Goal: Information Seeking & Learning: Learn about a topic

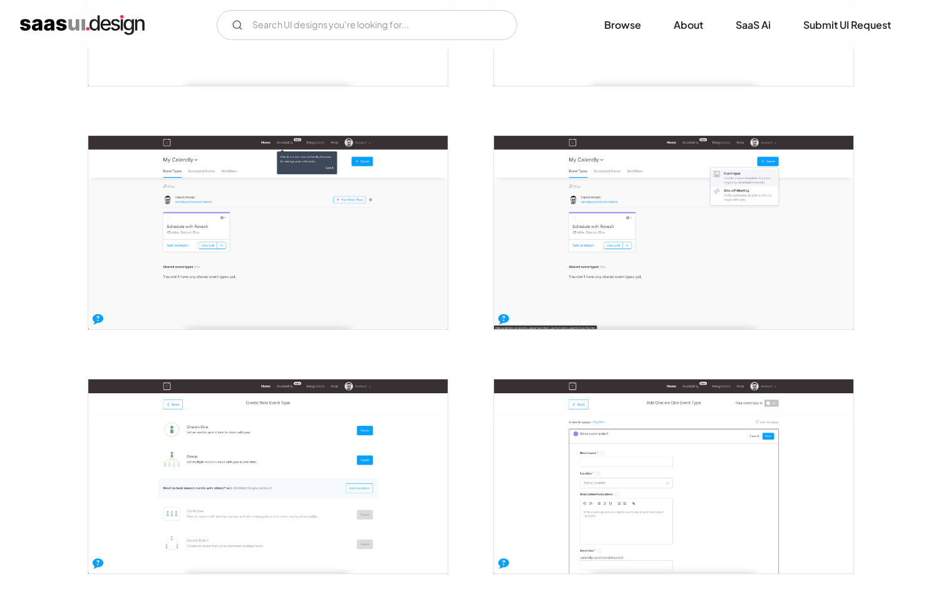
scroll to position [499, 0]
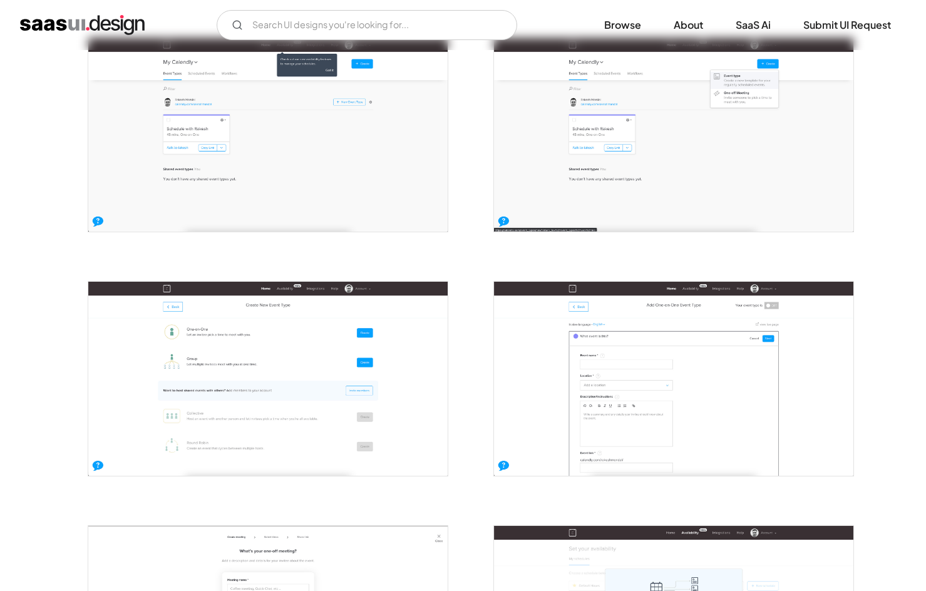
click at [264, 398] on img "open lightbox" at bounding box center [267, 379] width 359 height 194
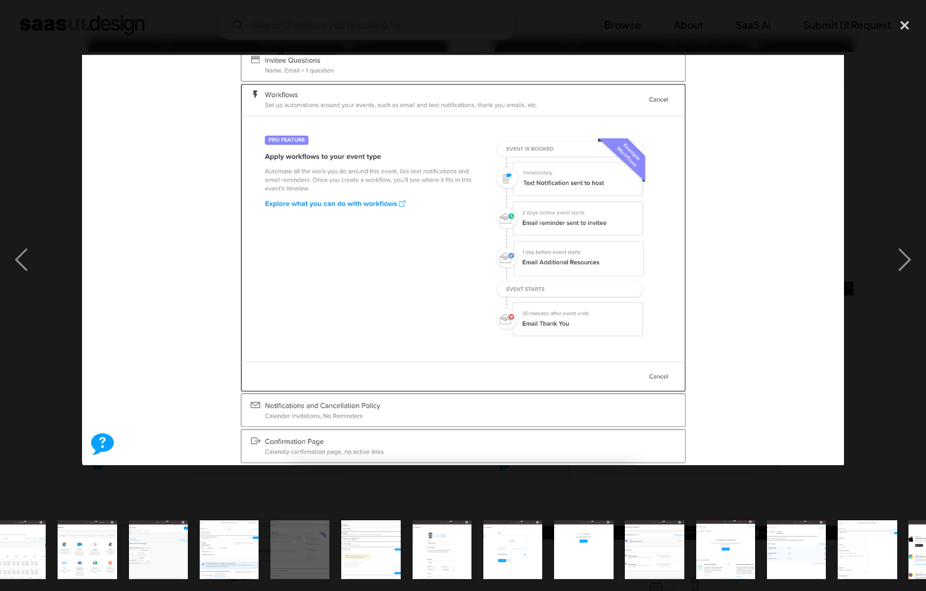
scroll to position [0, 646]
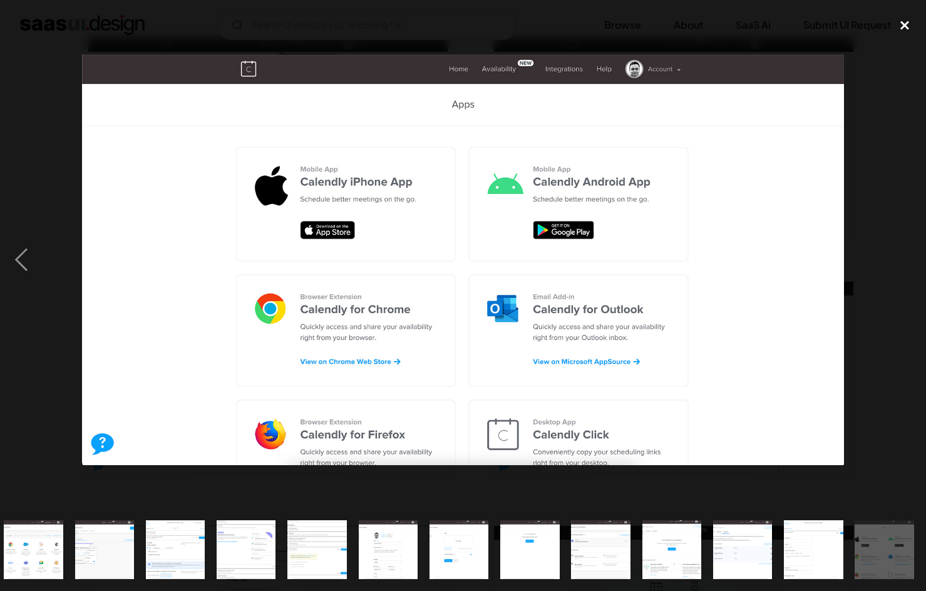
click at [900, 24] on div "close lightbox" at bounding box center [905, 26] width 43 height 28
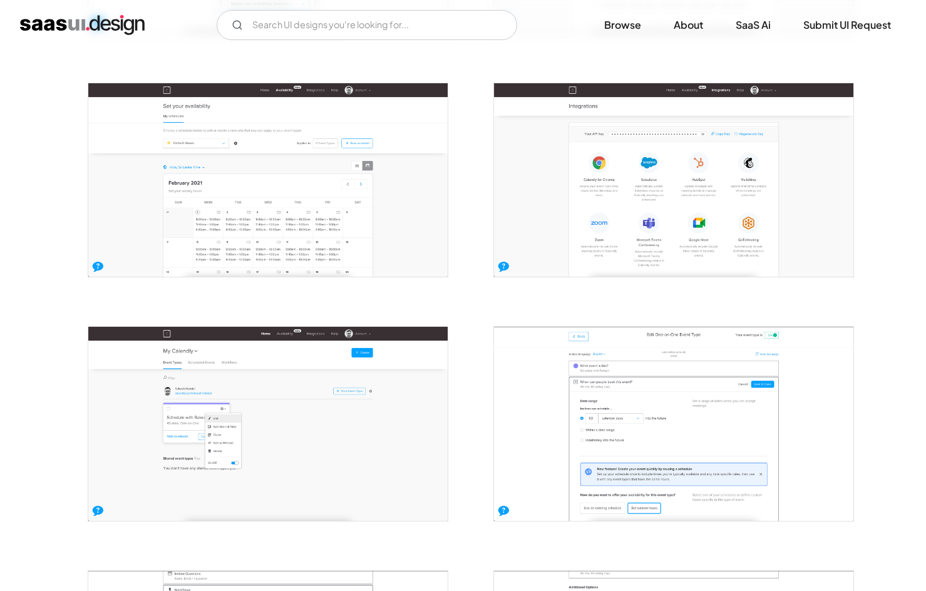
scroll to position [1212, 0]
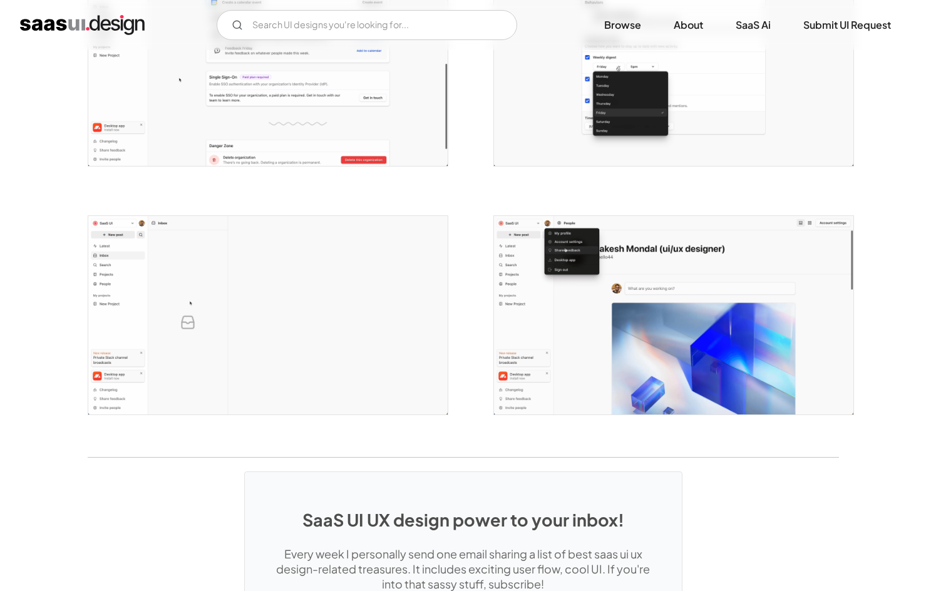
scroll to position [2565, 0]
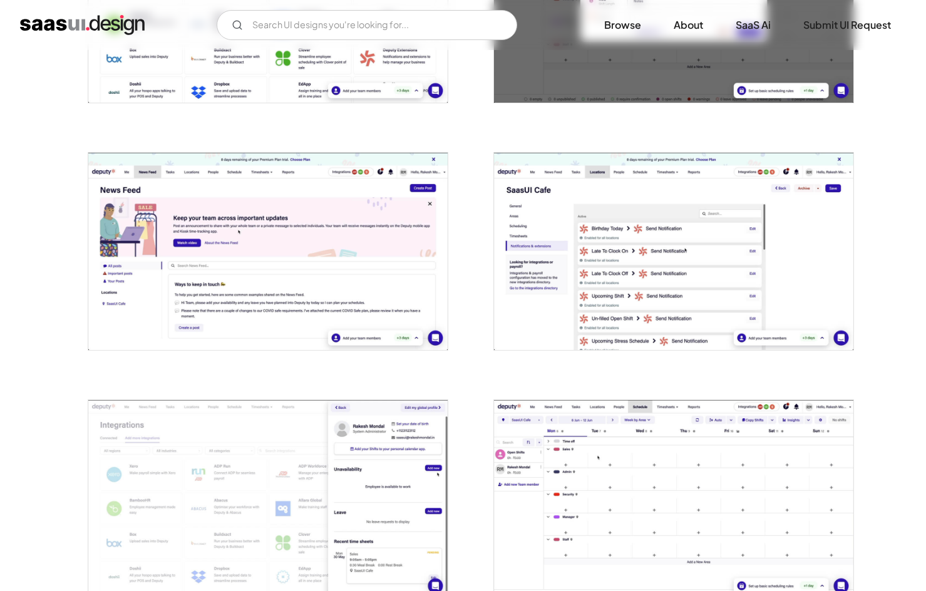
scroll to position [2375, 0]
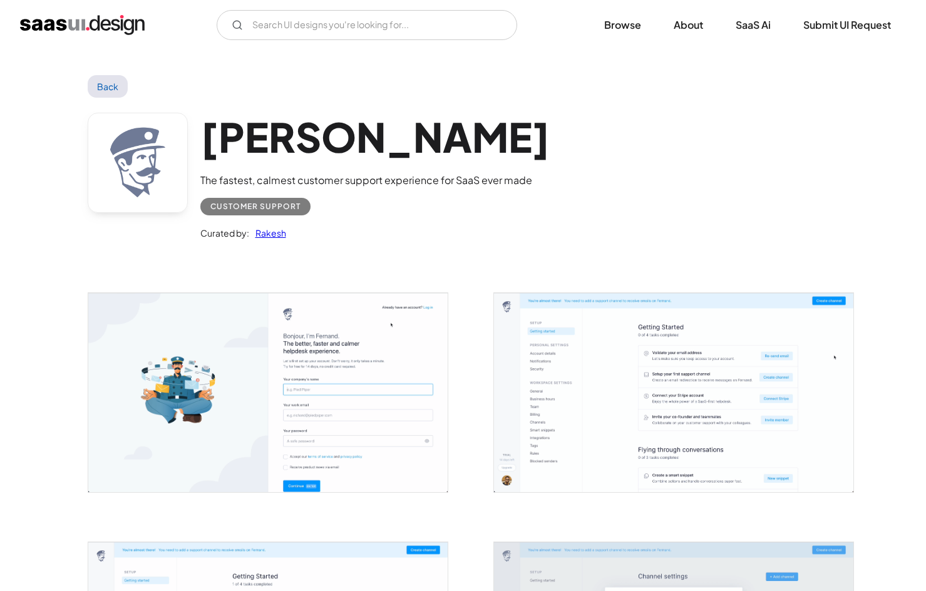
click at [322, 486] on img "open lightbox" at bounding box center [267, 392] width 359 height 199
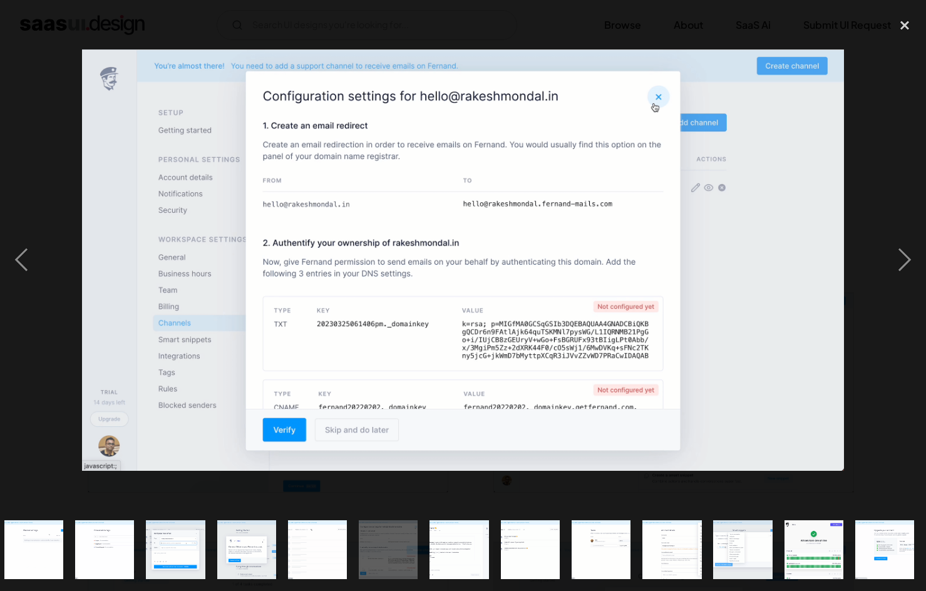
scroll to position [0, 504]
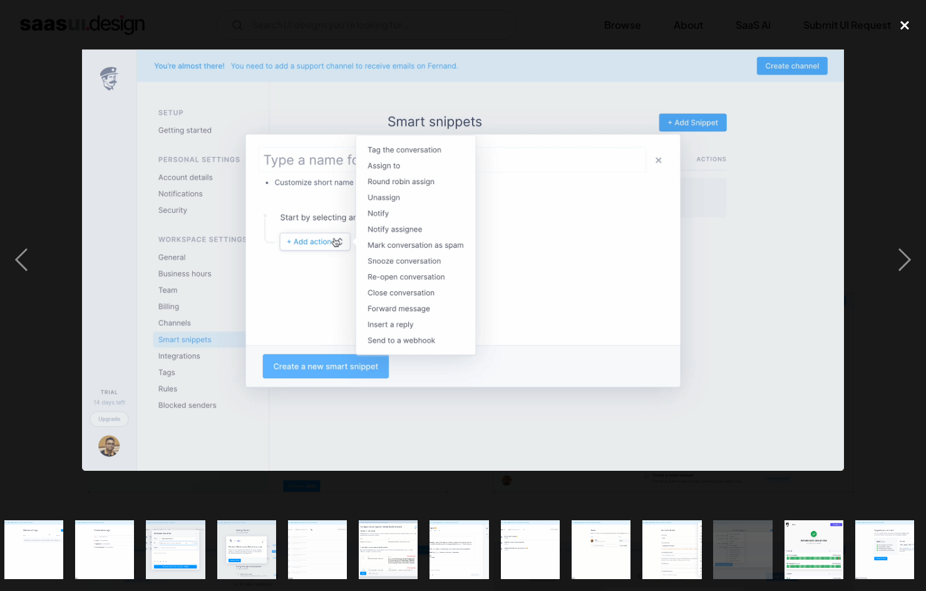
click at [902, 25] on div "close lightbox" at bounding box center [905, 26] width 43 height 28
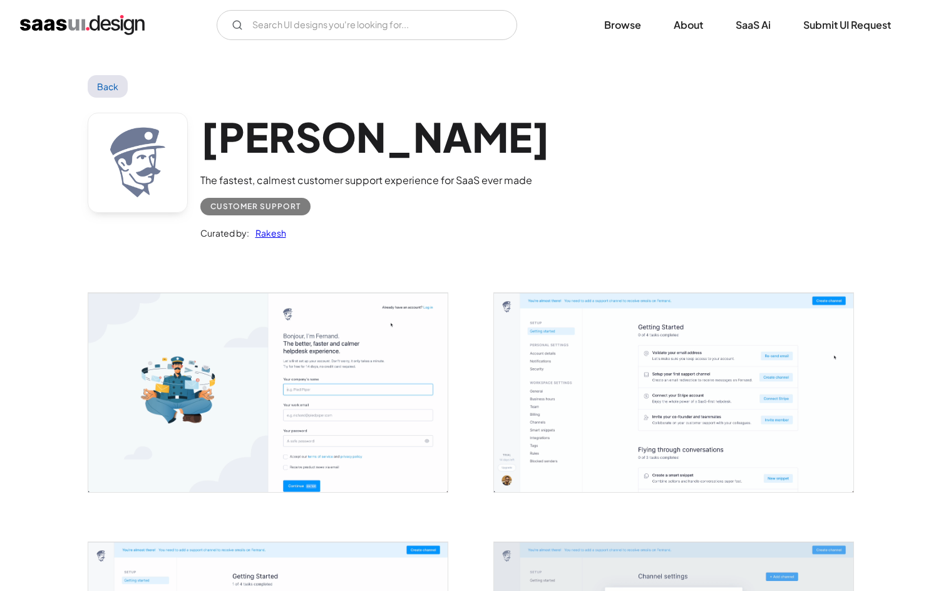
scroll to position [0, 0]
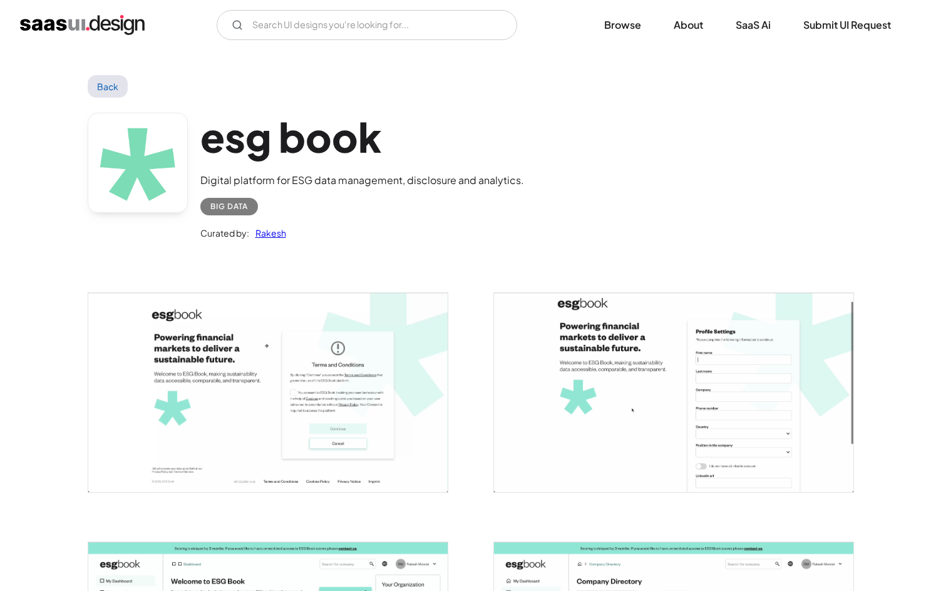
click at [326, 364] on img "open lightbox" at bounding box center [267, 392] width 359 height 199
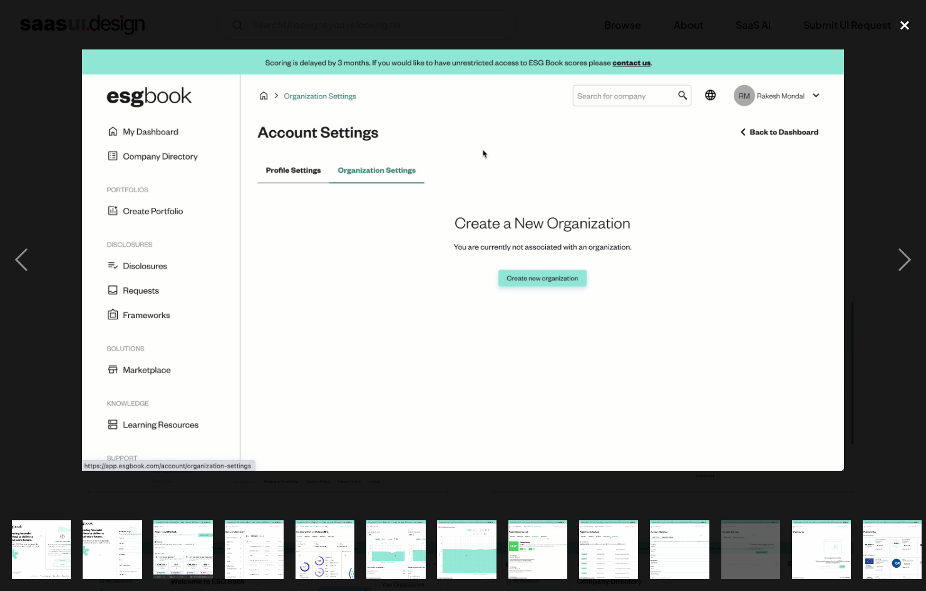
click at [912, 22] on div "close lightbox" at bounding box center [905, 26] width 43 height 28
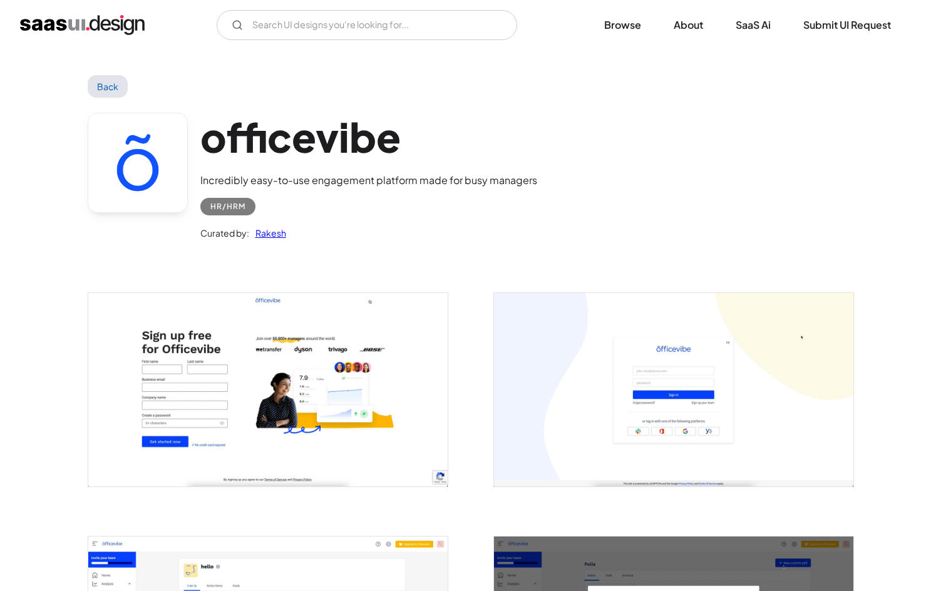
click at [322, 388] on img "open lightbox" at bounding box center [267, 389] width 359 height 193
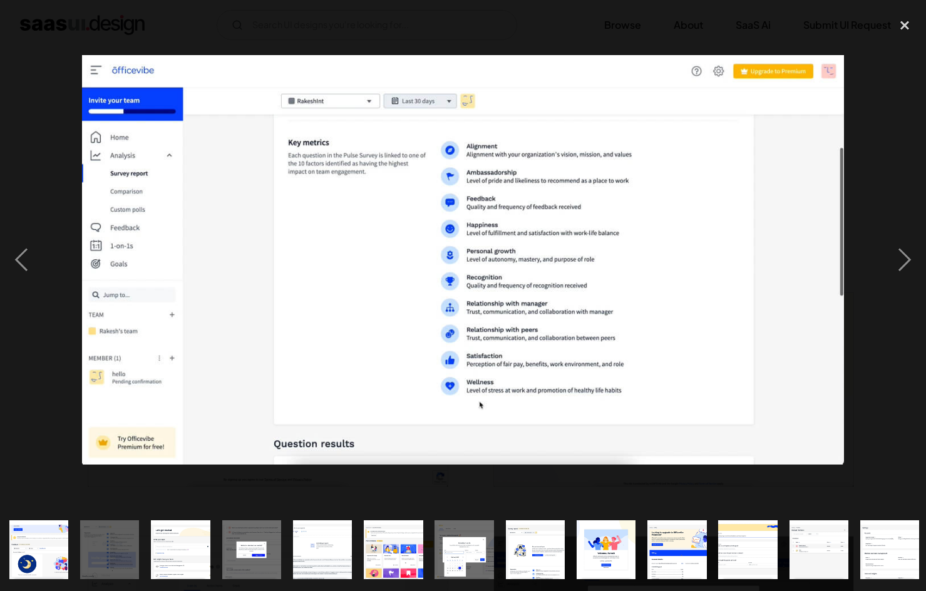
scroll to position [0, 788]
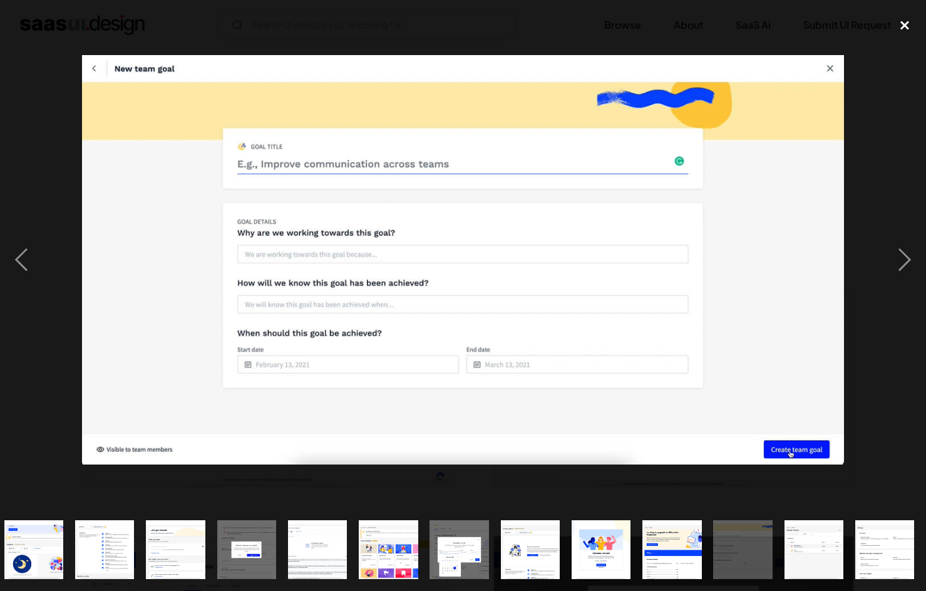
click at [904, 23] on div "close lightbox" at bounding box center [905, 26] width 43 height 28
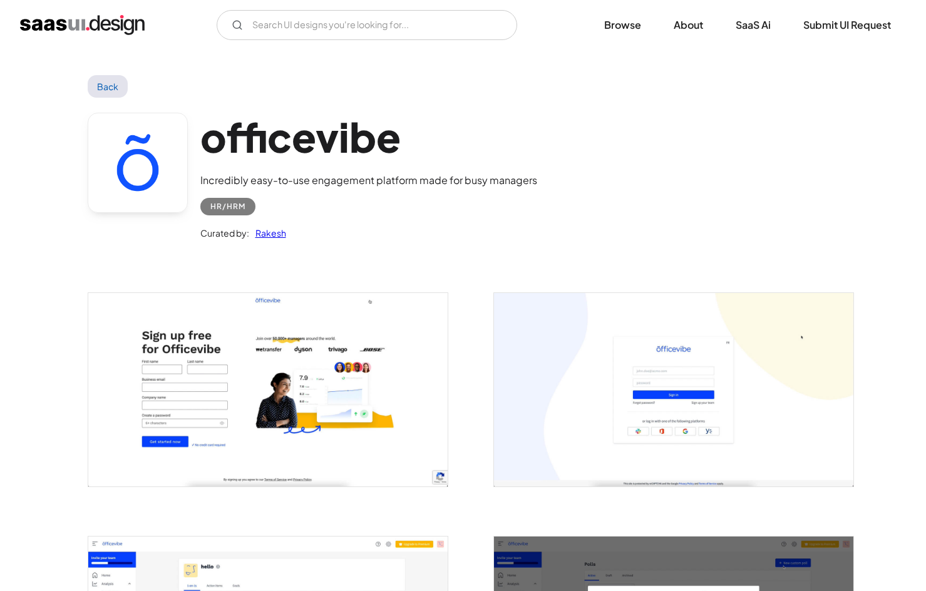
scroll to position [0, 0]
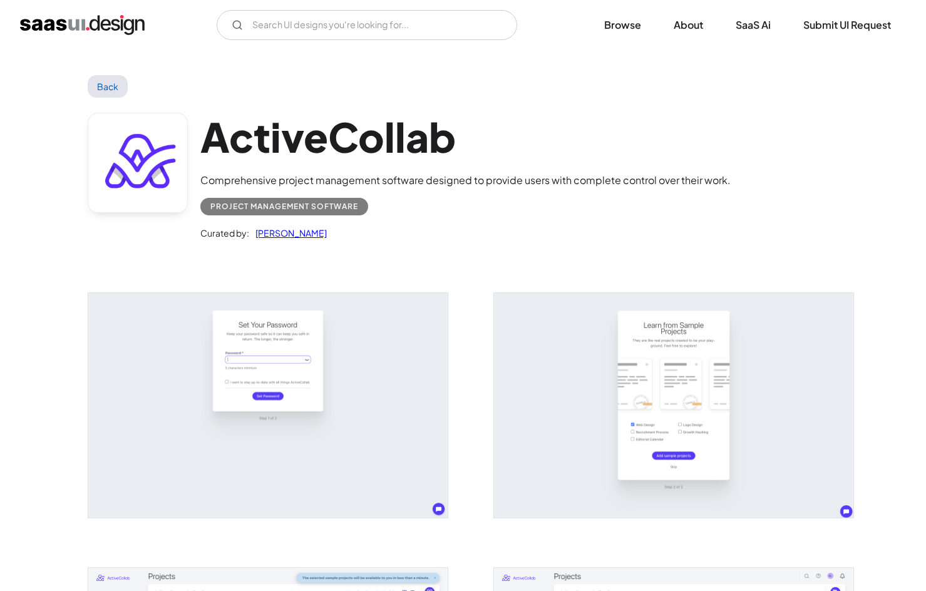
click at [269, 364] on img "open lightbox" at bounding box center [267, 405] width 359 height 225
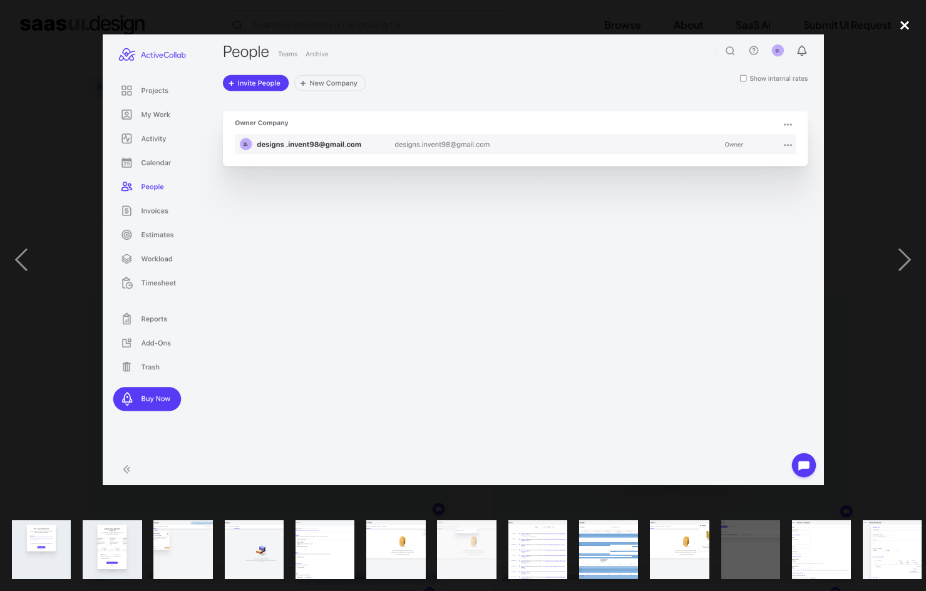
click at [908, 21] on div "close lightbox" at bounding box center [905, 26] width 43 height 28
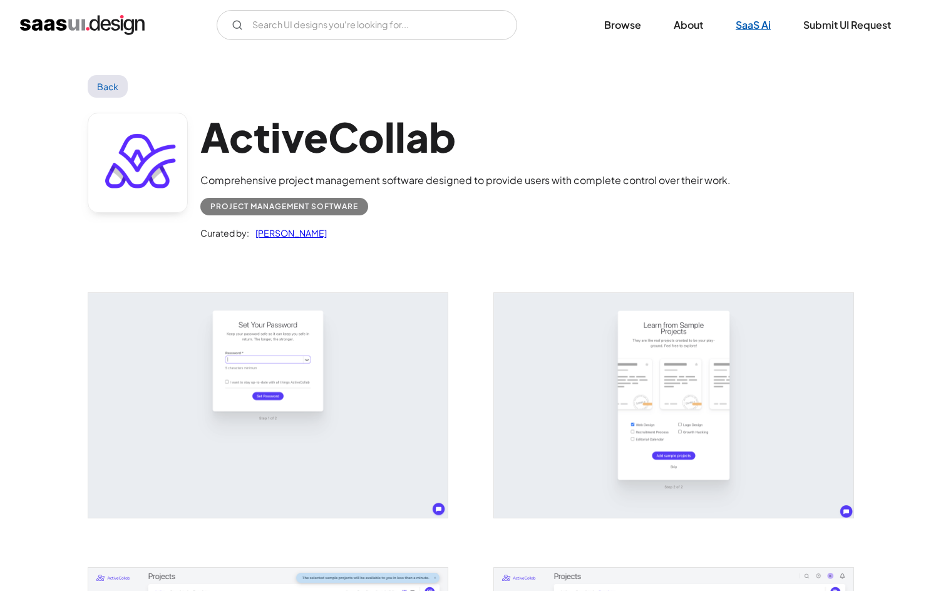
click at [748, 28] on link "SaaS Ai" at bounding box center [753, 25] width 65 height 28
click at [110, 81] on link "Back" at bounding box center [108, 86] width 41 height 23
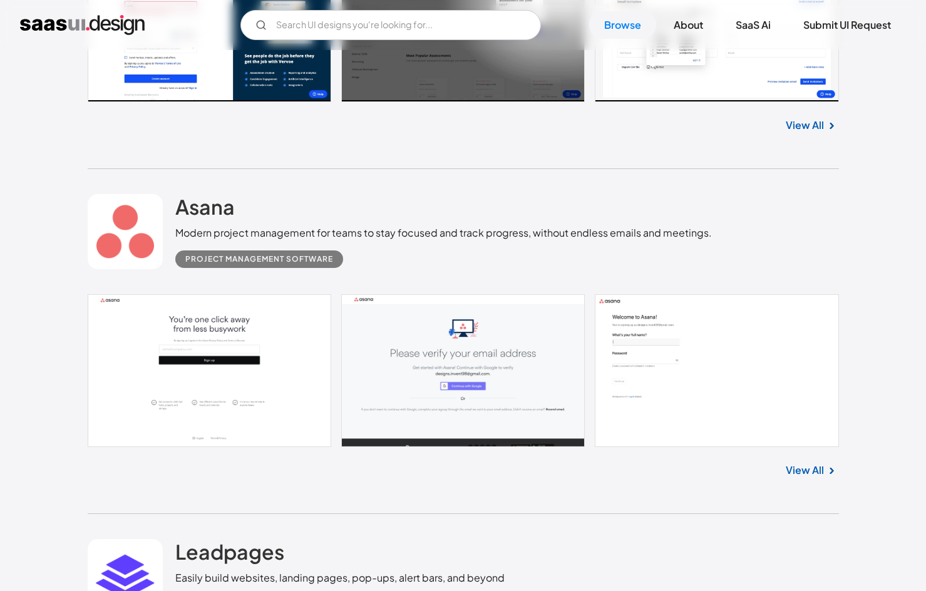
scroll to position [5325, 0]
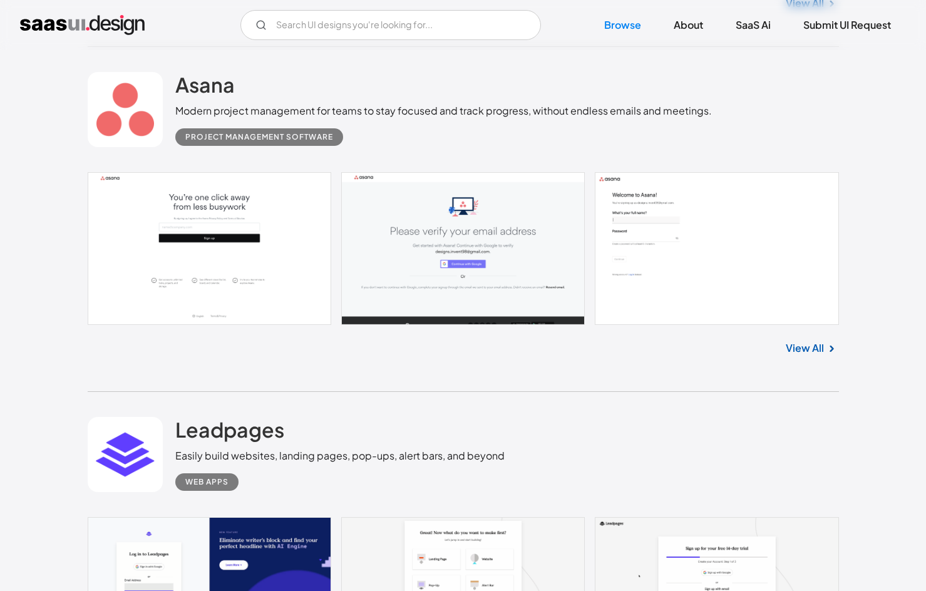
click at [259, 251] on link at bounding box center [464, 248] width 752 height 153
click at [809, 348] on link "View All" at bounding box center [805, 348] width 38 height 15
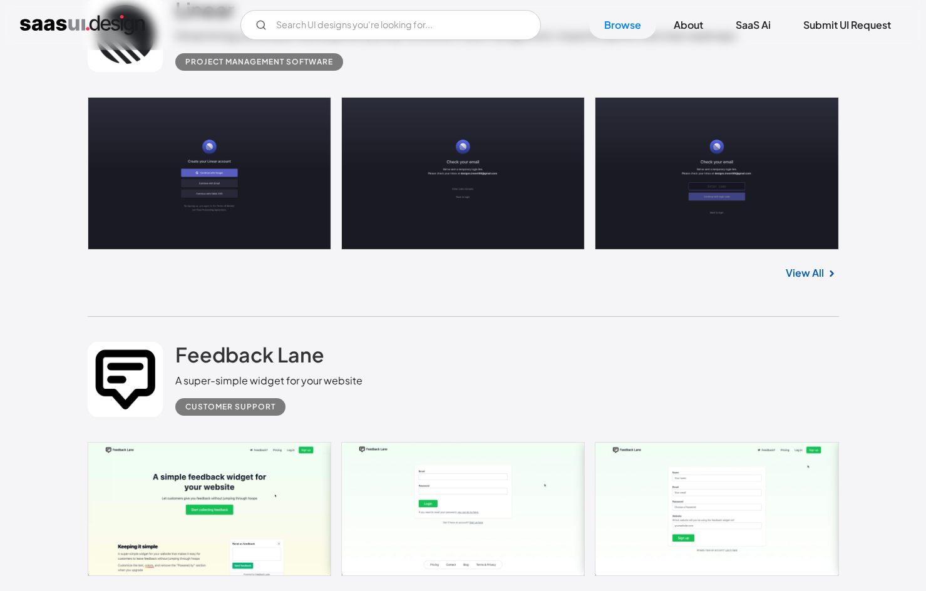
scroll to position [7091, 0]
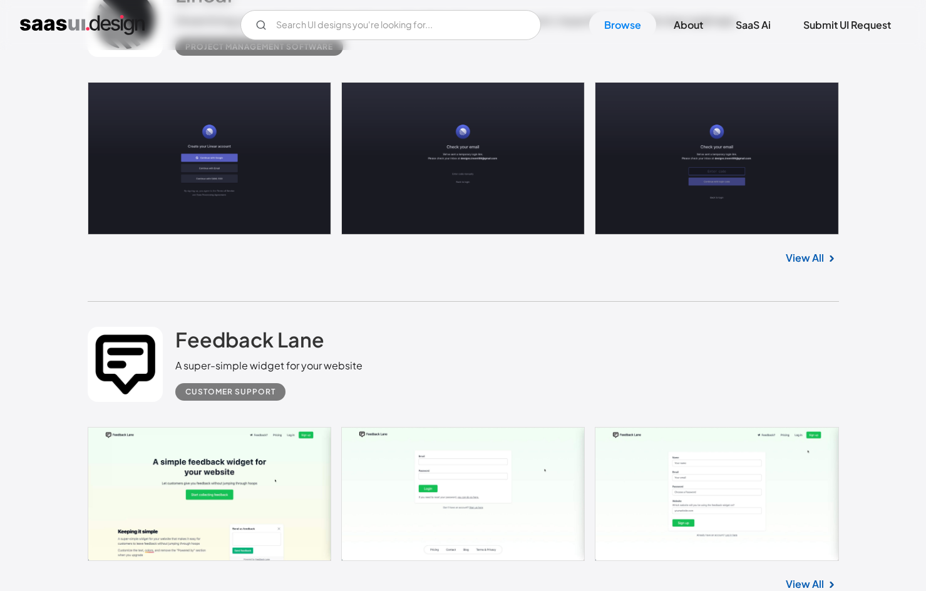
click at [192, 150] on link at bounding box center [464, 158] width 752 height 153
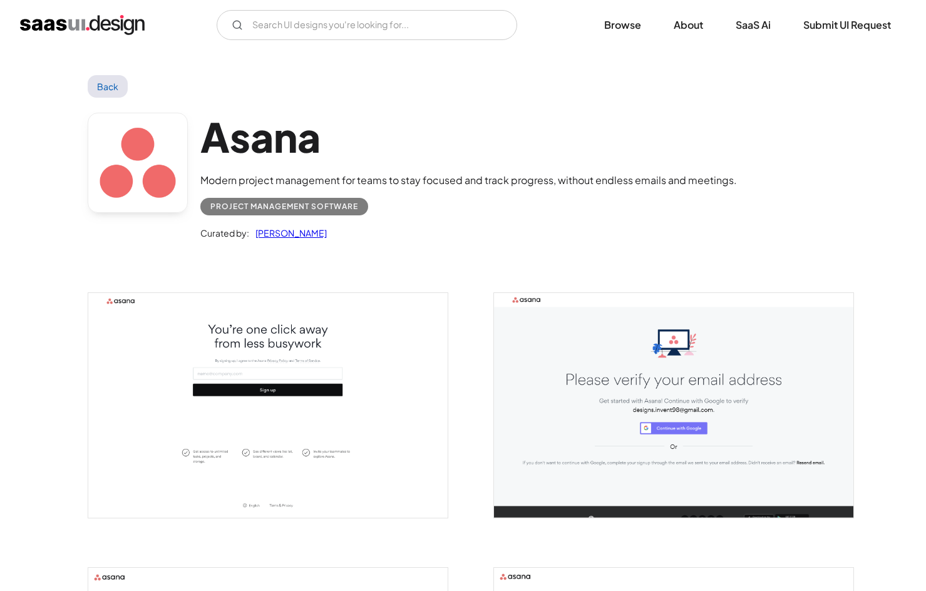
click at [296, 381] on img "open lightbox" at bounding box center [267, 405] width 359 height 225
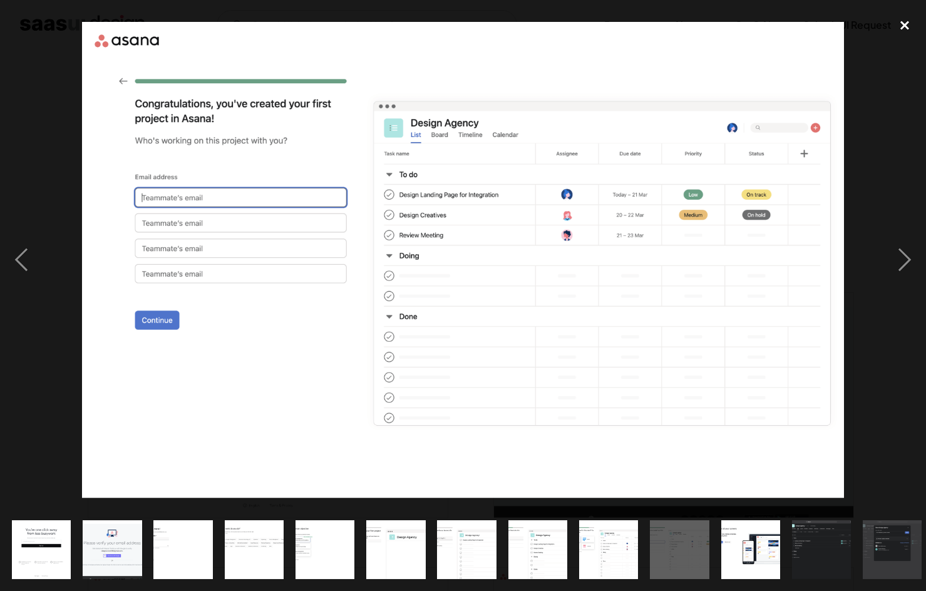
click at [912, 24] on div "close lightbox" at bounding box center [905, 26] width 43 height 28
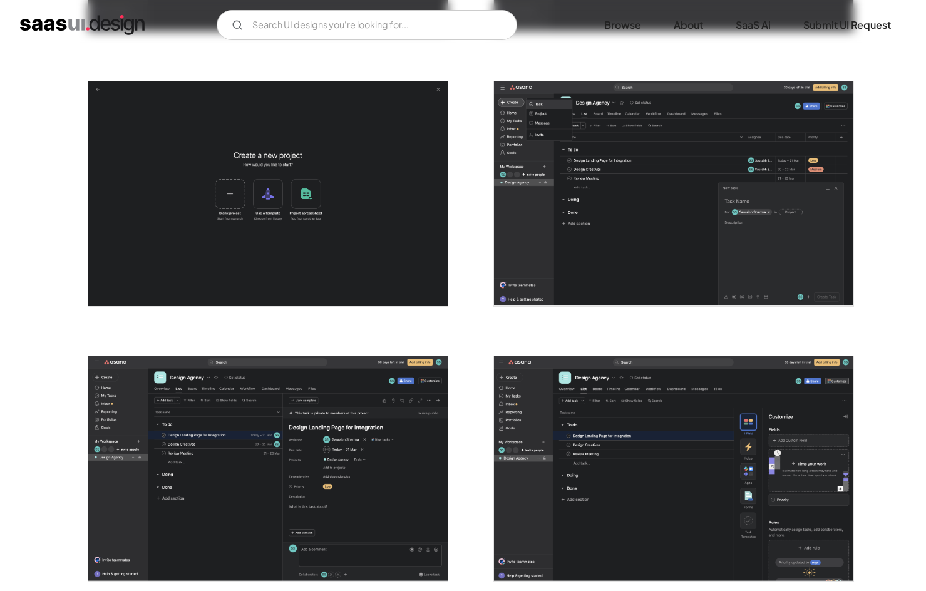
scroll to position [2137, 0]
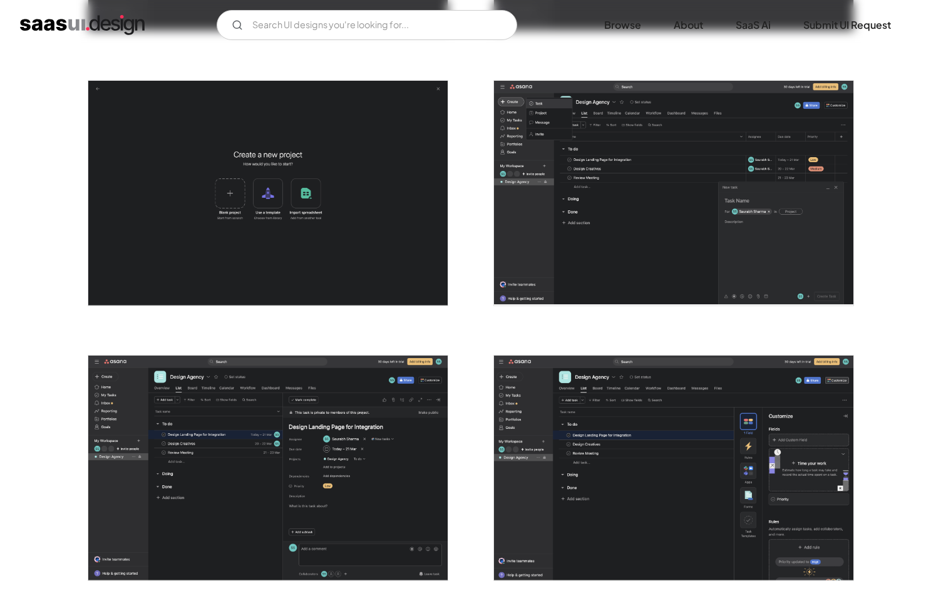
click at [351, 391] on img "open lightbox" at bounding box center [267, 468] width 359 height 225
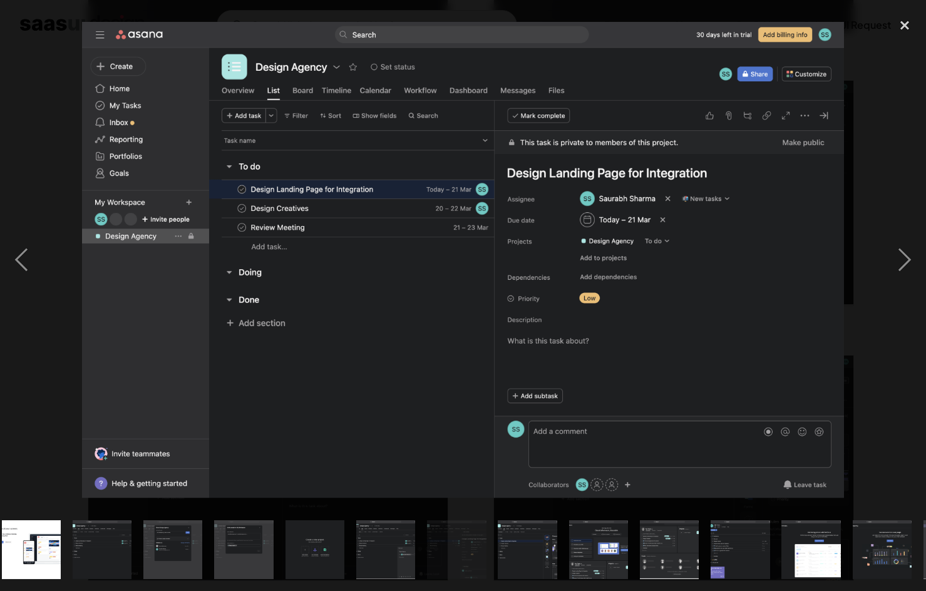
scroll to position [0, 788]
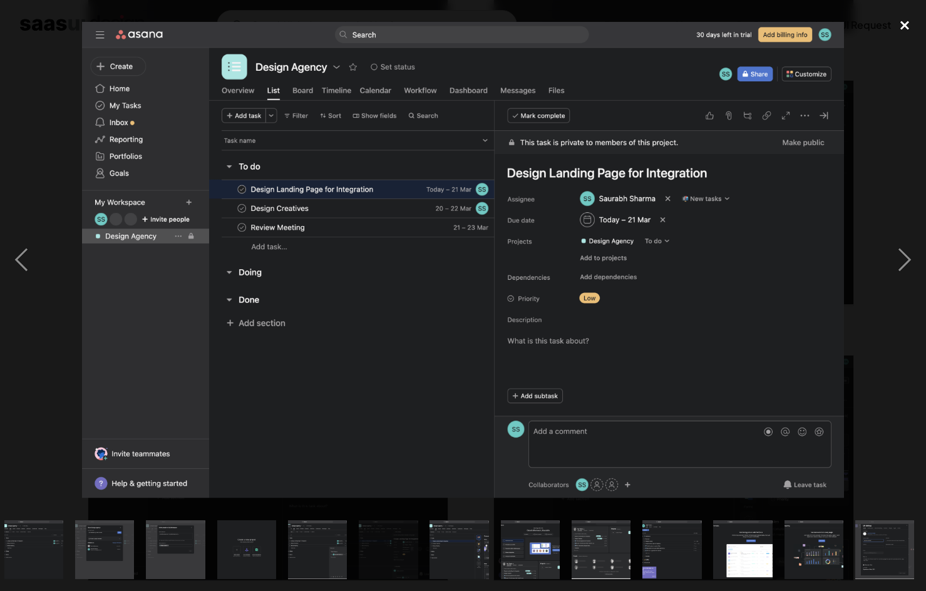
click at [906, 23] on div "close lightbox" at bounding box center [905, 26] width 43 height 28
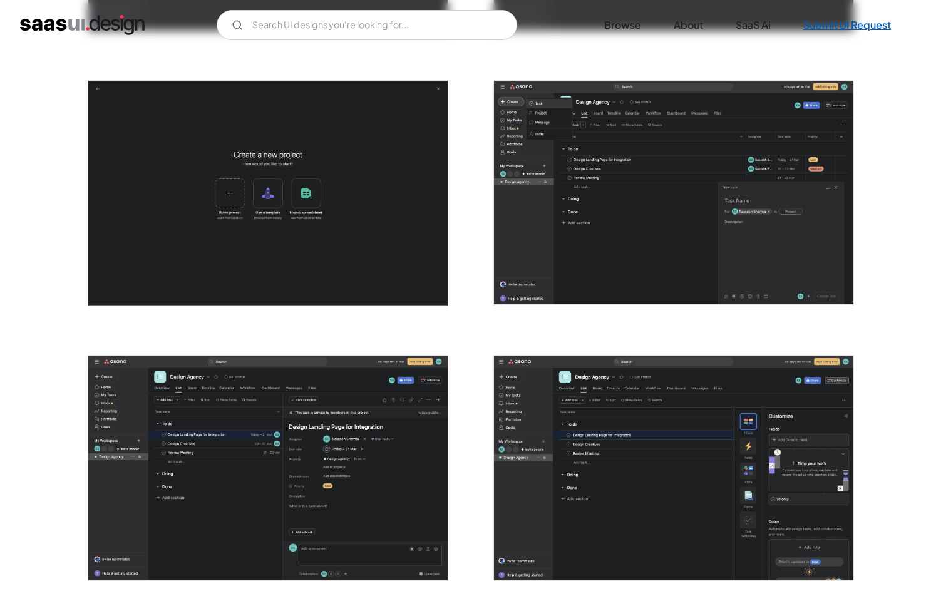
scroll to position [0, 0]
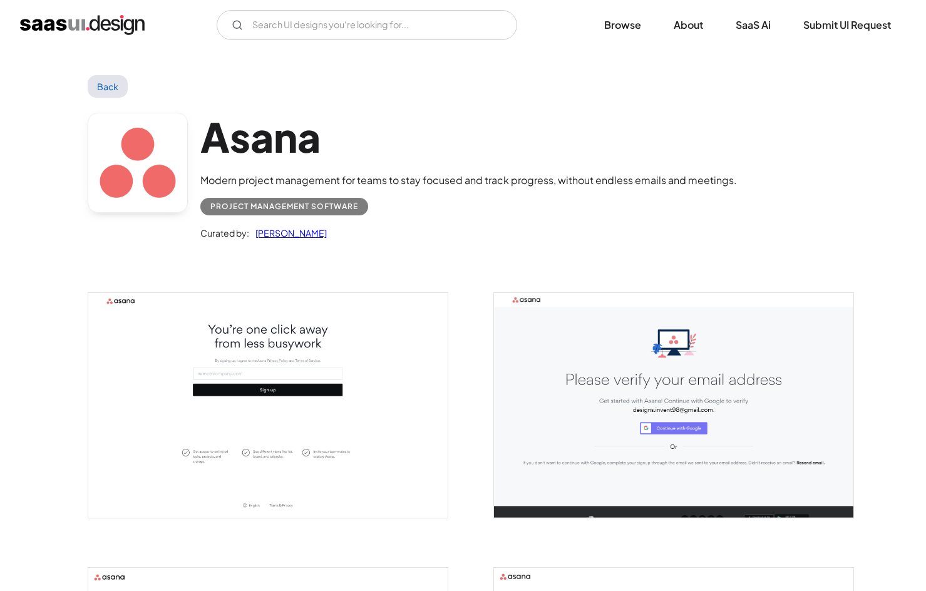
click at [310, 365] on img "open lightbox" at bounding box center [267, 405] width 359 height 225
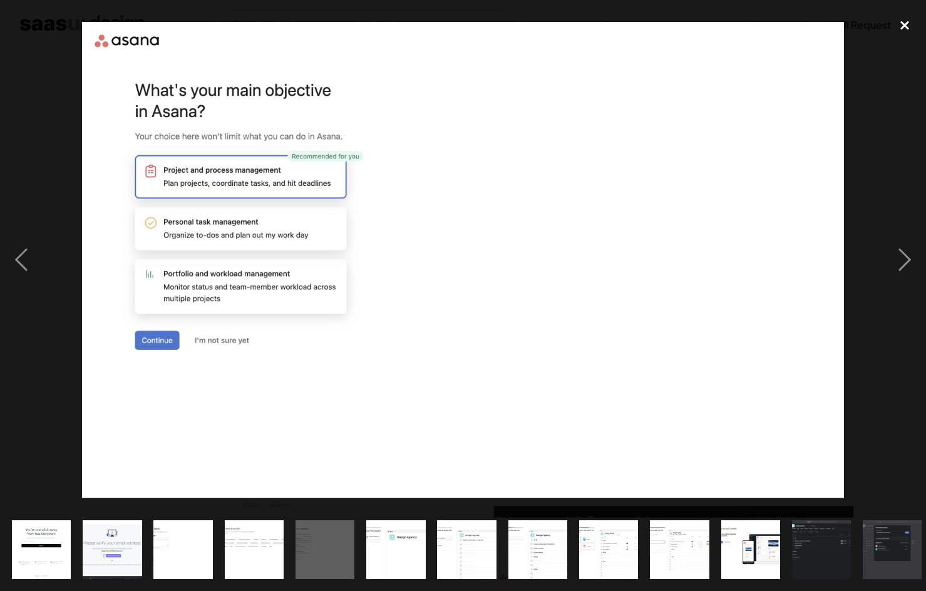
click at [901, 32] on div "close lightbox" at bounding box center [905, 26] width 43 height 28
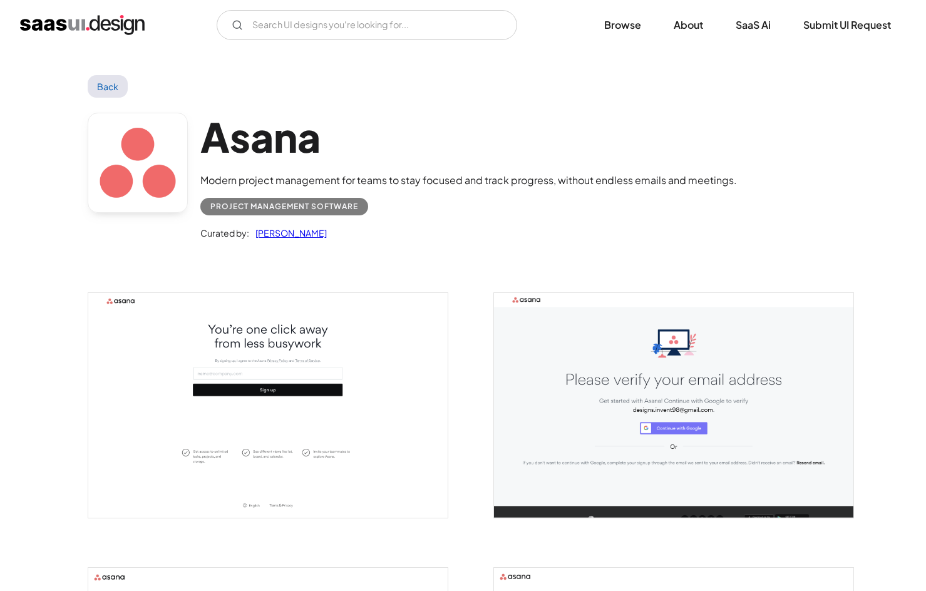
click at [557, 411] on img "open lightbox" at bounding box center [673, 405] width 359 height 225
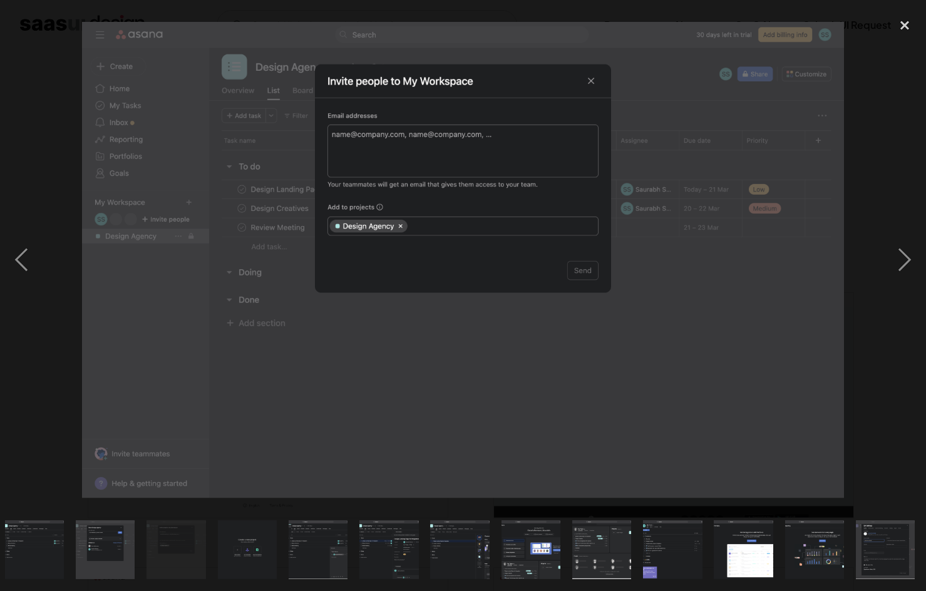
scroll to position [0, 788]
click at [904, 25] on div "close lightbox" at bounding box center [905, 26] width 43 height 28
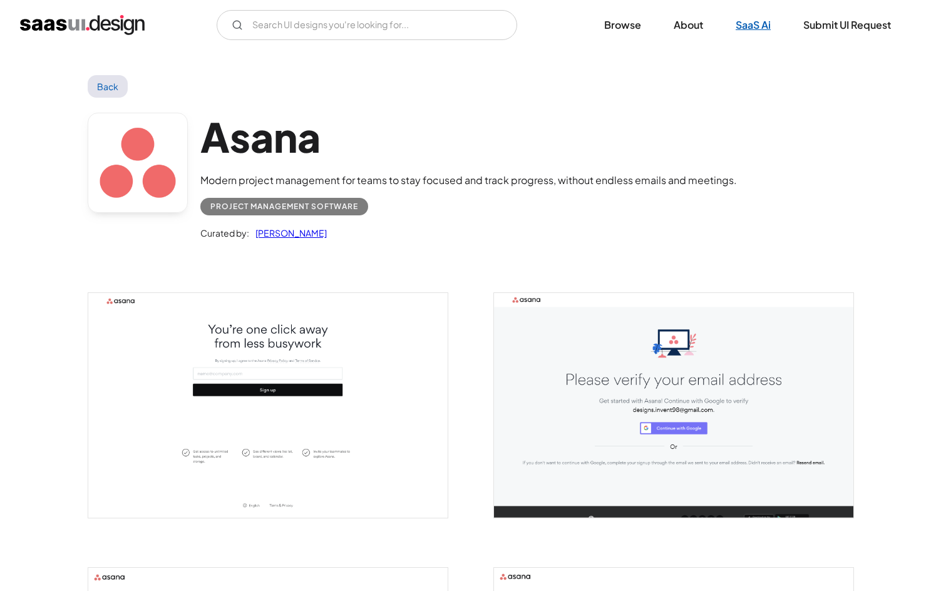
scroll to position [0, 0]
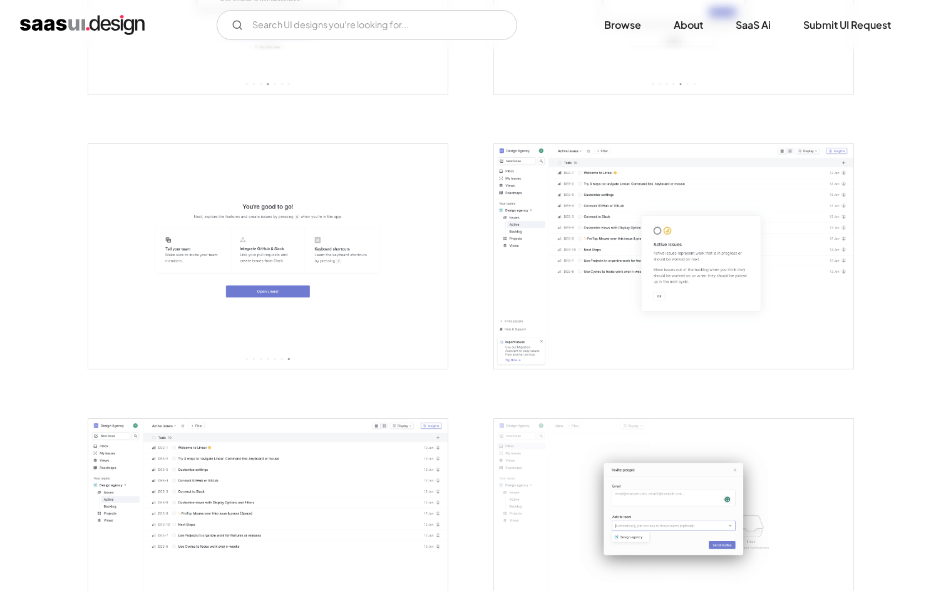
scroll to position [1231, 0]
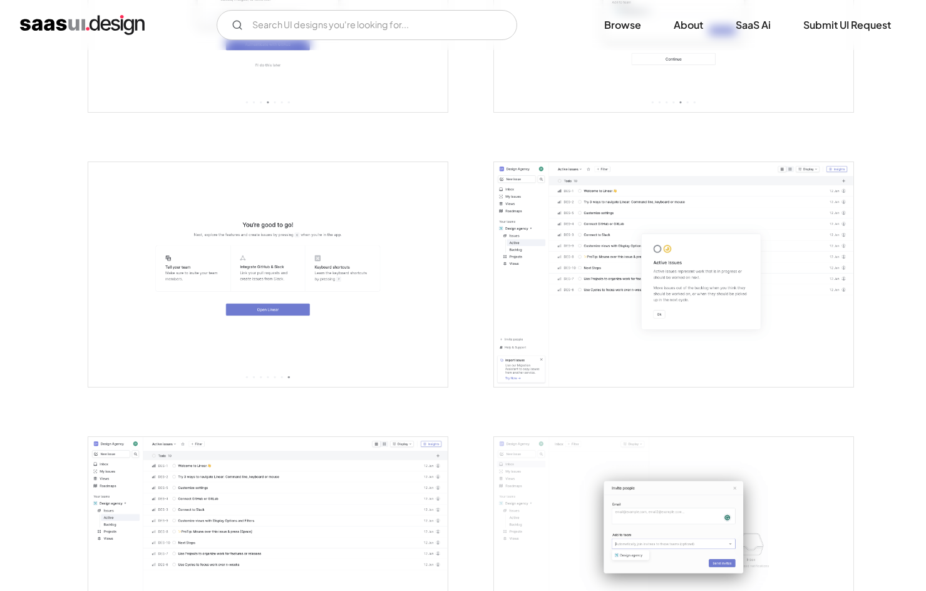
click at [299, 249] on img "open lightbox" at bounding box center [267, 274] width 359 height 225
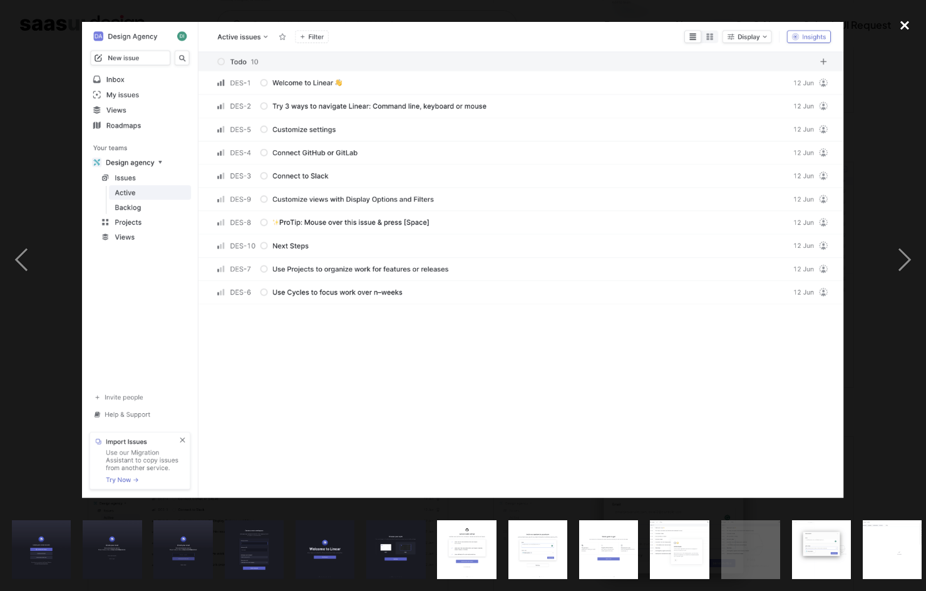
click at [906, 19] on div "close lightbox" at bounding box center [905, 26] width 43 height 28
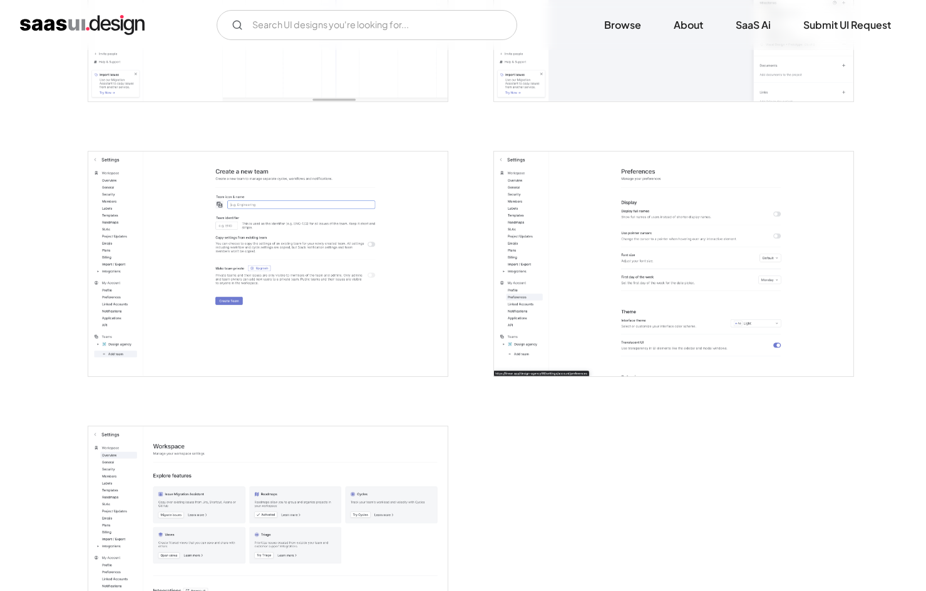
scroll to position [2892, 0]
click at [338, 188] on img "open lightbox" at bounding box center [267, 262] width 359 height 225
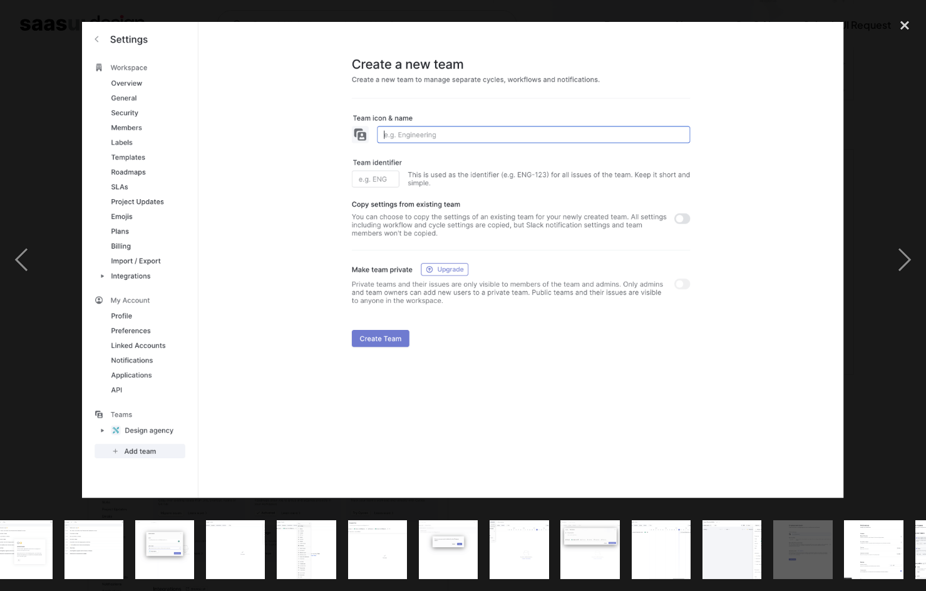
scroll to position [0, 717]
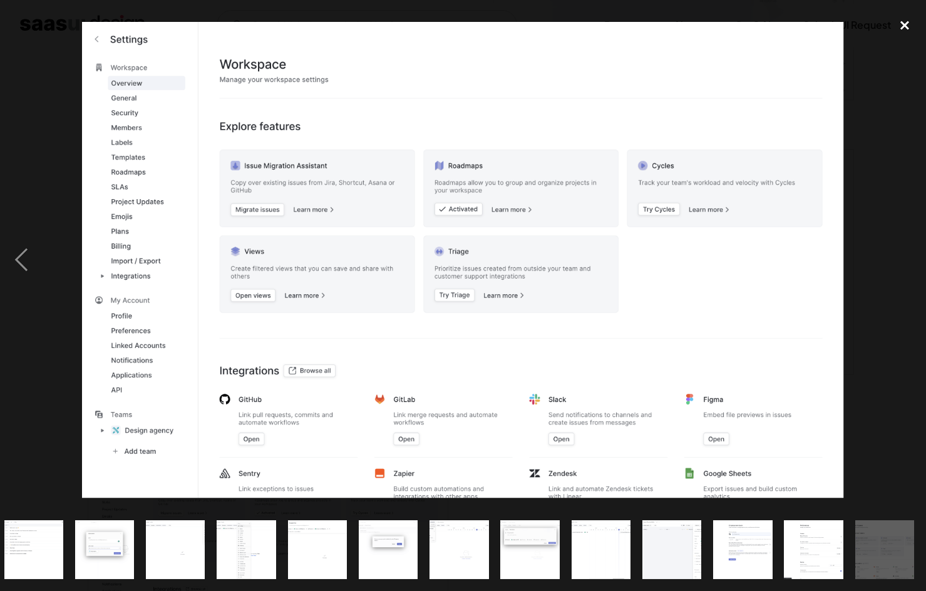
click at [911, 29] on div "close lightbox" at bounding box center [905, 26] width 43 height 28
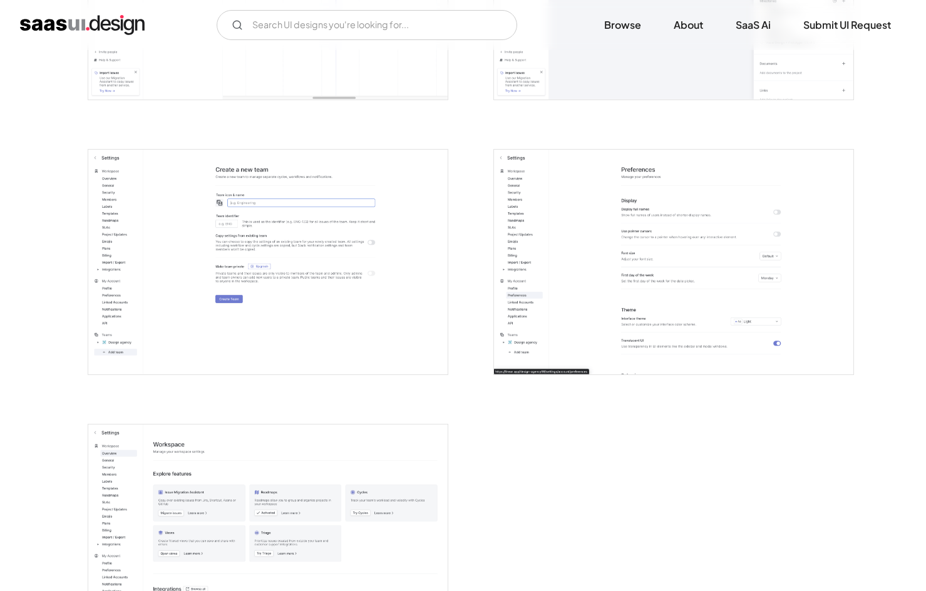
scroll to position [0, 0]
